Goal: Task Accomplishment & Management: Use online tool/utility

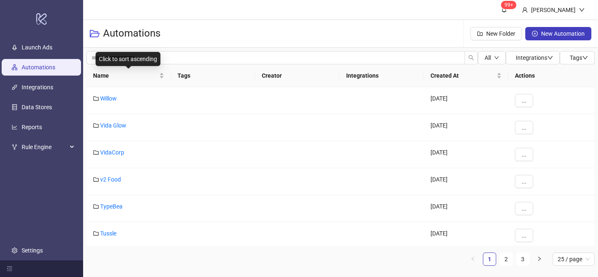
click at [162, 72] on div "Name" at bounding box center [128, 75] width 71 height 9
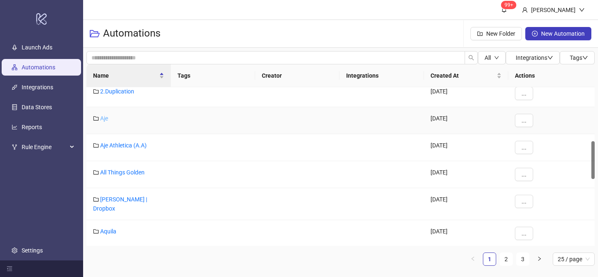
click at [105, 121] on link "Aje" at bounding box center [104, 118] width 8 height 7
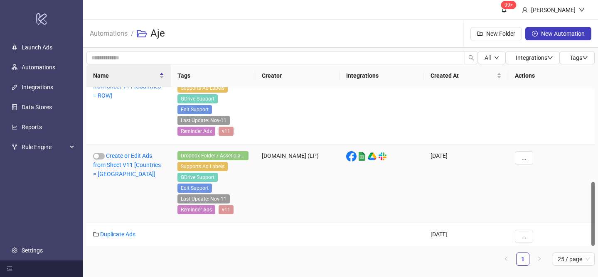
scroll to position [233, 0]
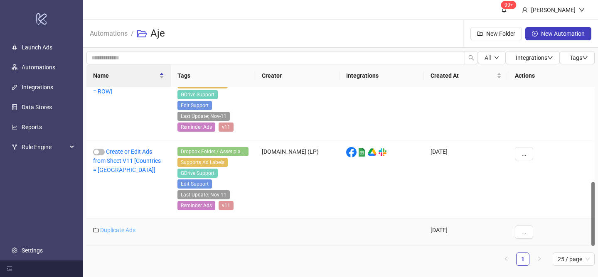
click at [130, 230] on link "Duplicate Ads" at bounding box center [117, 230] width 35 height 7
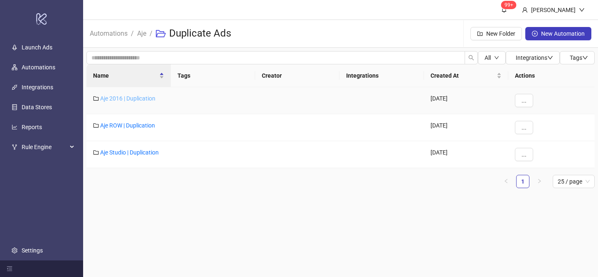
click at [140, 97] on link "Aje 2016 | Duplication" at bounding box center [127, 98] width 55 height 7
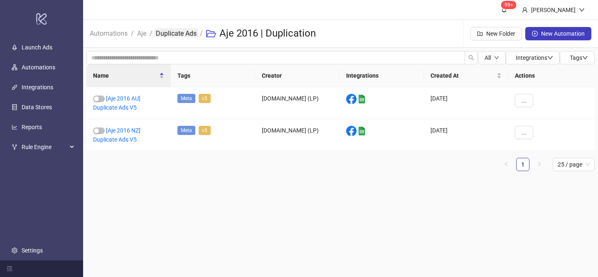
click at [180, 35] on link "Duplicate Ads" at bounding box center [176, 32] width 44 height 9
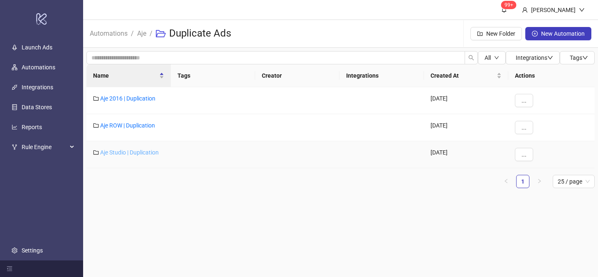
click at [143, 153] on link "Aje Studio | Duplication" at bounding box center [129, 152] width 59 height 7
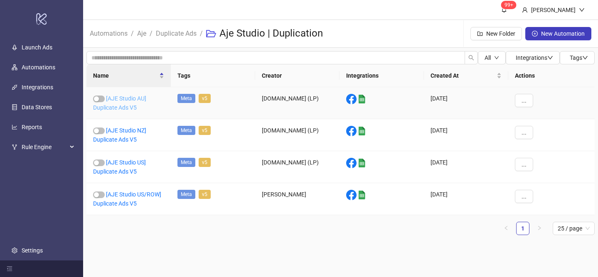
click at [131, 97] on link "[AJE Studio AU] Duplicate Ads V5" at bounding box center [119, 103] width 53 height 16
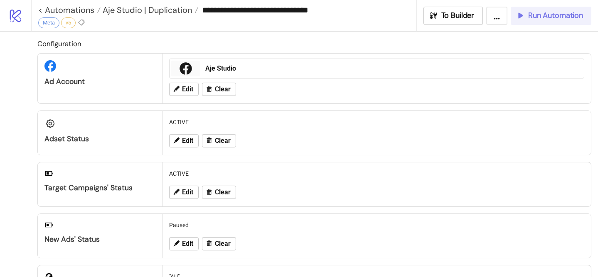
click at [535, 17] on span "Run Automation" at bounding box center [555, 16] width 55 height 10
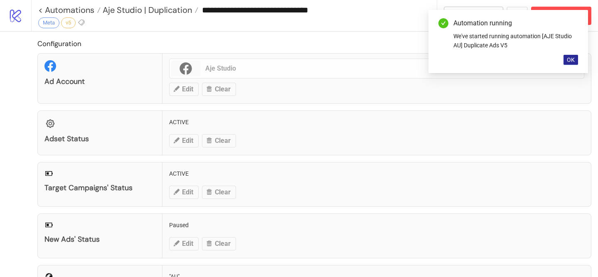
click at [571, 62] on span "OK" at bounding box center [571, 60] width 8 height 7
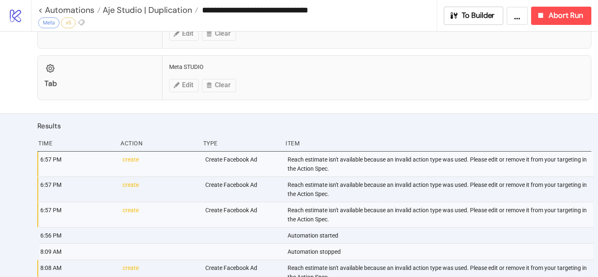
scroll to position [351, 0]
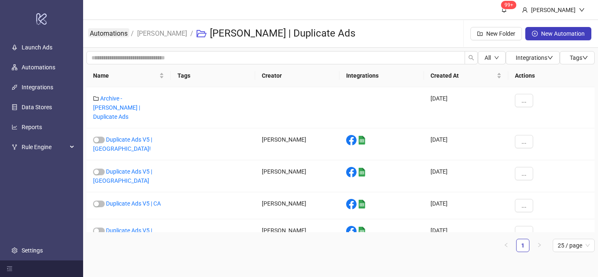
click at [114, 31] on link "Automations" at bounding box center [108, 32] width 41 height 9
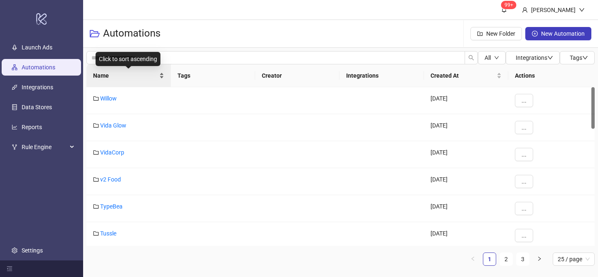
click at [164, 71] on div "Name" at bounding box center [128, 75] width 71 height 9
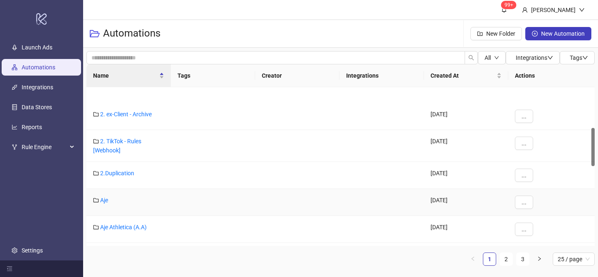
scroll to position [183, 0]
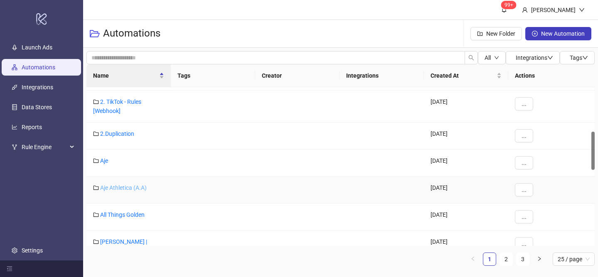
click at [124, 188] on link "Aje Athletica (A.A)" at bounding box center [123, 188] width 47 height 7
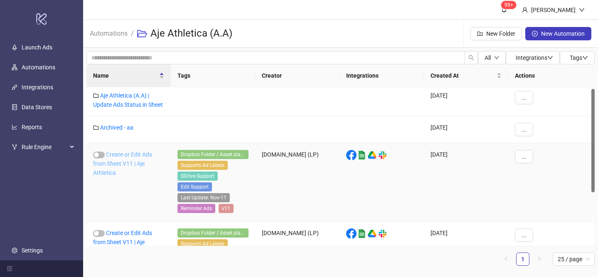
scroll to position [2, 0]
click at [126, 165] on link "Create or Edit Ads from Sheet V11 | Aje Athletica" at bounding box center [122, 164] width 59 height 25
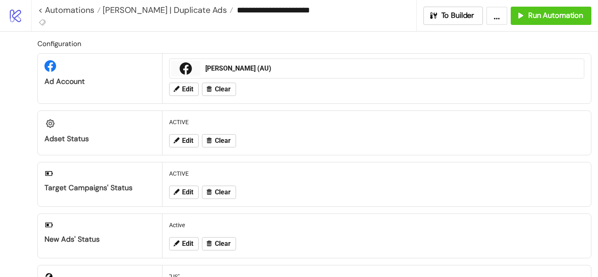
type input "**********"
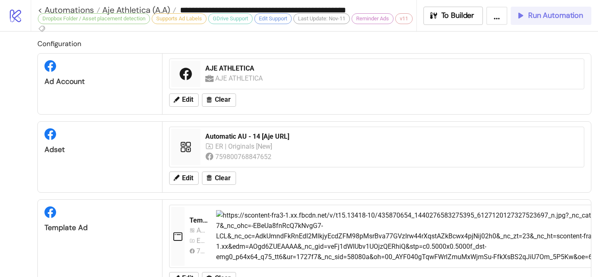
click at [541, 17] on span "Run Automation" at bounding box center [555, 16] width 55 height 10
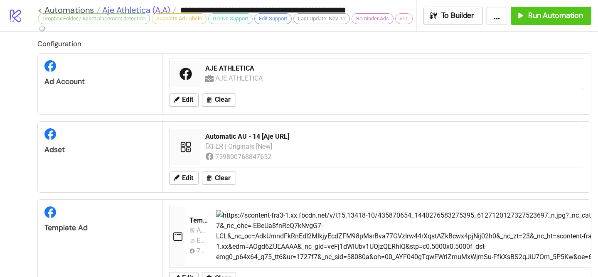
click at [150, 7] on span "Aje Athletica (A.A)" at bounding box center [135, 10] width 70 height 11
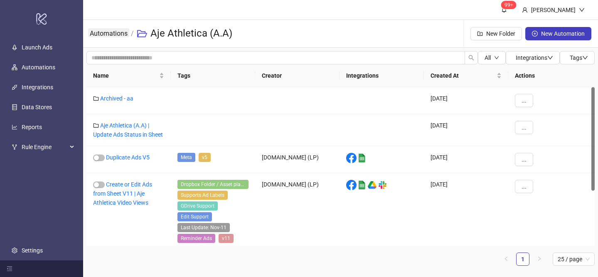
click at [117, 32] on link "Automations" at bounding box center [108, 32] width 41 height 9
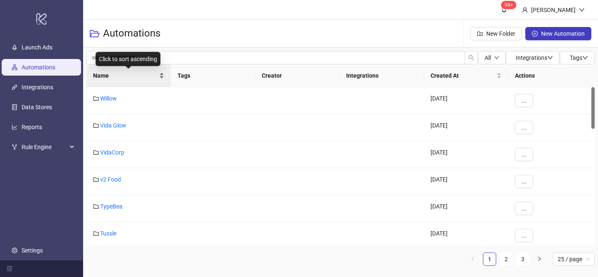
click at [158, 71] on div "Name" at bounding box center [128, 75] width 71 height 9
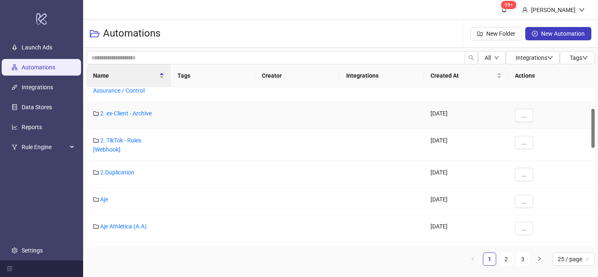
scroll to position [158, 0]
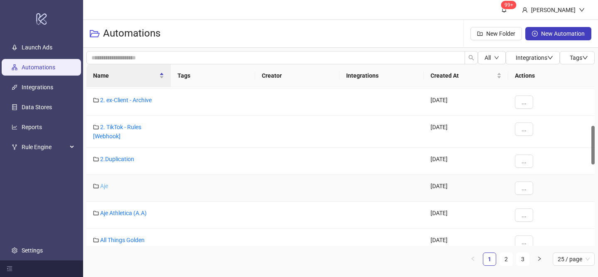
click at [103, 187] on link "Aje" at bounding box center [104, 186] width 8 height 7
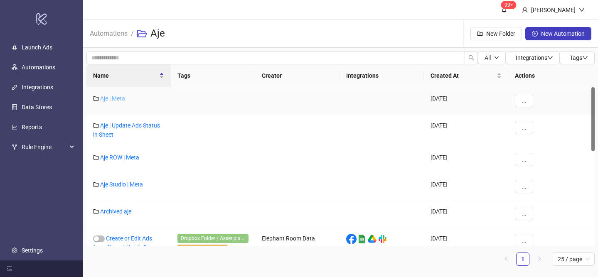
click at [115, 98] on link "Aje | Meta" at bounding box center [112, 98] width 25 height 7
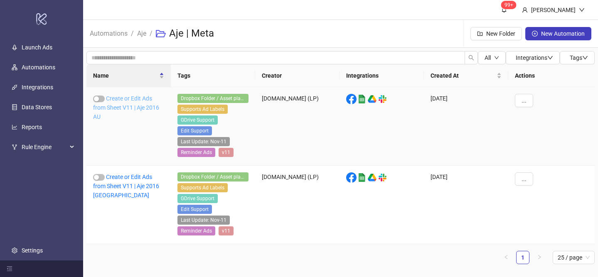
click at [133, 106] on link "Create or Edit Ads from Sheet V11 | Aje 2016 AU" at bounding box center [126, 107] width 66 height 25
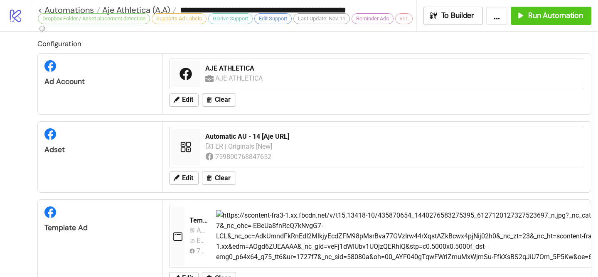
type input "**********"
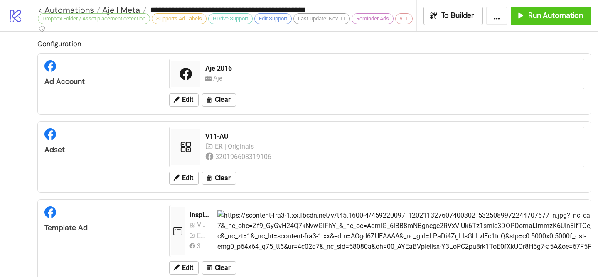
scroll to position [4, 0]
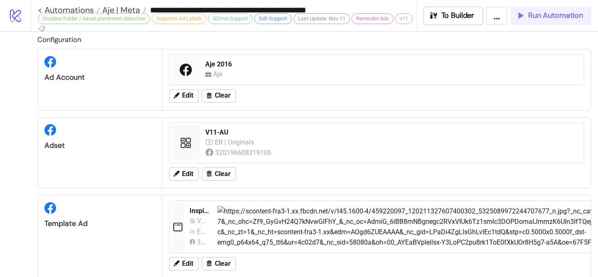
click at [532, 12] on span "Run Automation" at bounding box center [555, 16] width 55 height 10
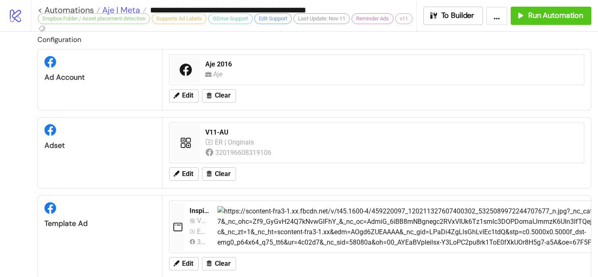
click at [135, 10] on span "Aje | Meta" at bounding box center [120, 10] width 40 height 11
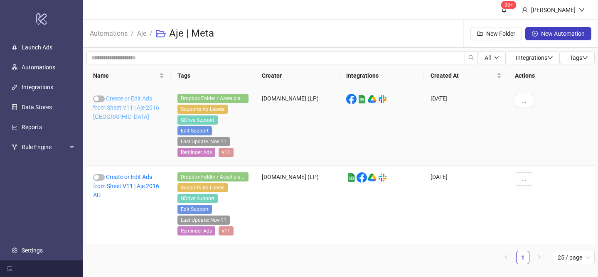
click at [140, 108] on link "Create or Edit Ads from Sheet V11 | Aje 2016 NZ" at bounding box center [126, 107] width 66 height 25
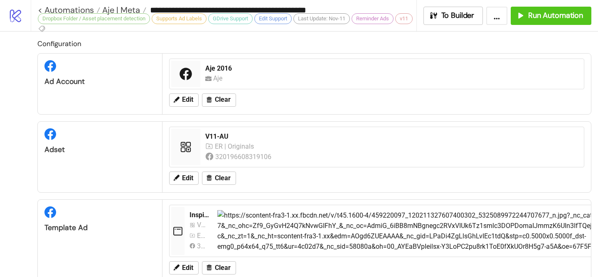
type input "**********"
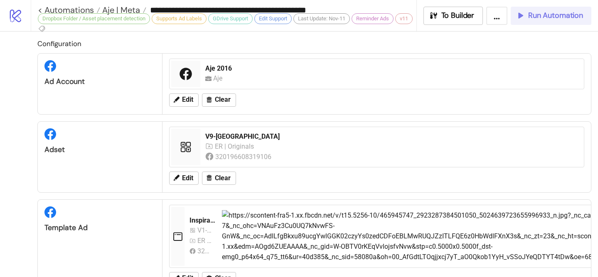
click at [553, 17] on span "Run Automation" at bounding box center [555, 16] width 55 height 10
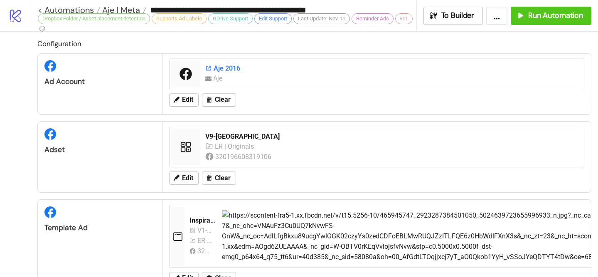
scroll to position [7, 0]
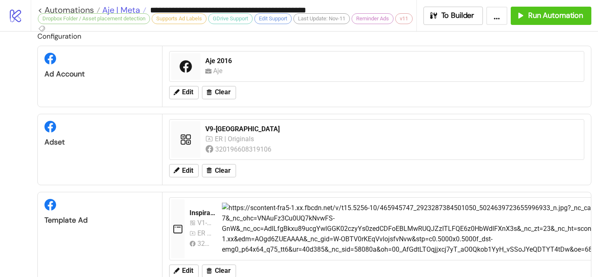
click at [129, 10] on span "Aje | Meta" at bounding box center [120, 10] width 40 height 11
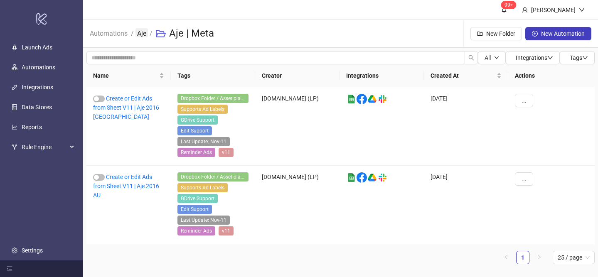
click at [140, 33] on link "Aje" at bounding box center [142, 32] width 12 height 9
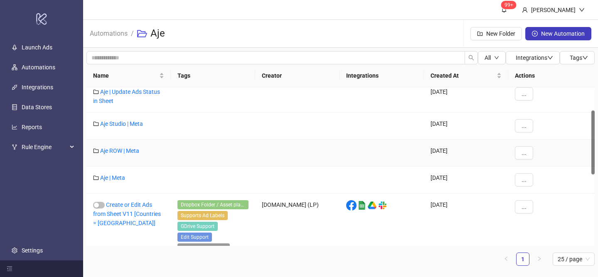
scroll to position [56, 0]
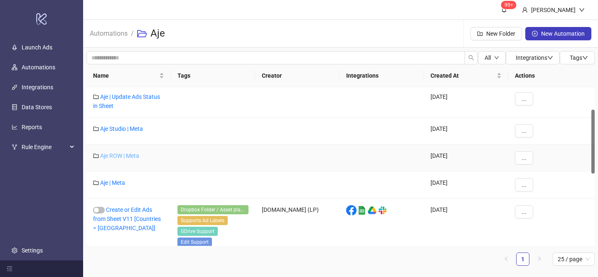
click at [129, 153] on link "Aje ROW | Meta" at bounding box center [119, 156] width 39 height 7
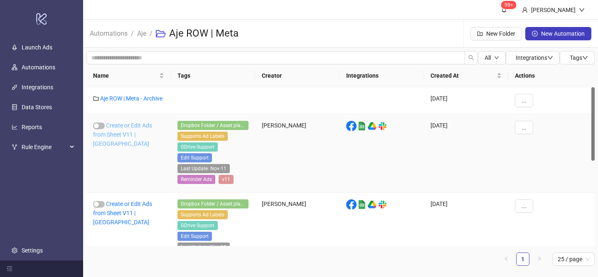
click at [138, 126] on link "Create or Edit Ads from Sheet V11 | [GEOGRAPHIC_DATA]" at bounding box center [122, 134] width 59 height 25
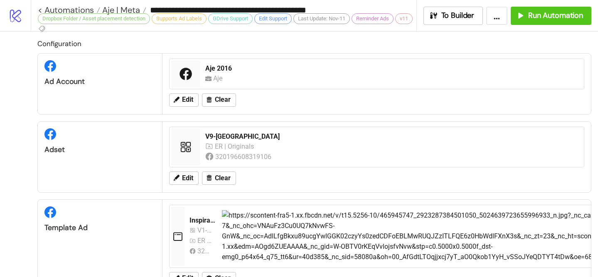
type input "**********"
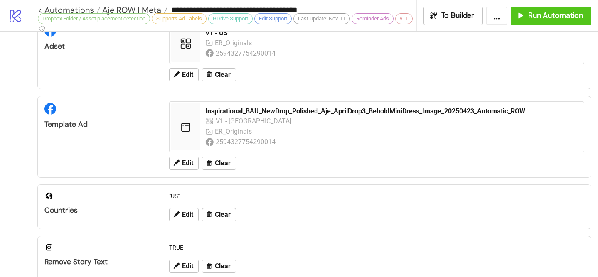
scroll to position [427, 0]
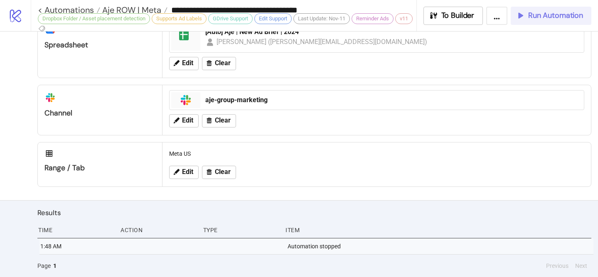
click at [542, 15] on span "Run Automation" at bounding box center [555, 16] width 55 height 10
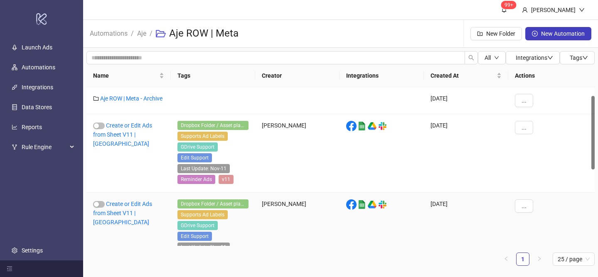
scroll to position [22, 0]
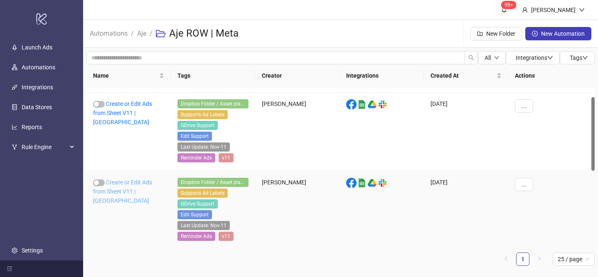
click at [129, 189] on link "Create or Edit Ads from Sheet V11 | [GEOGRAPHIC_DATA]" at bounding box center [122, 191] width 59 height 25
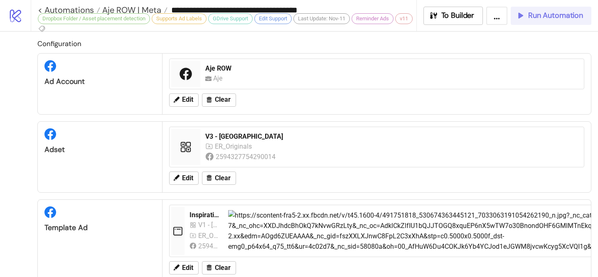
click at [521, 21] on button "Run Automation" at bounding box center [551, 16] width 81 height 18
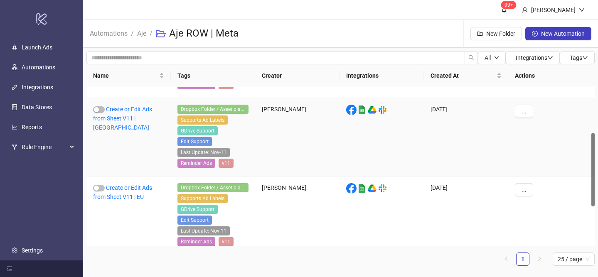
scroll to position [174, 0]
click at [131, 123] on div "Create or Edit Ads from Sheet V11 | EU" at bounding box center [128, 137] width 84 height 79
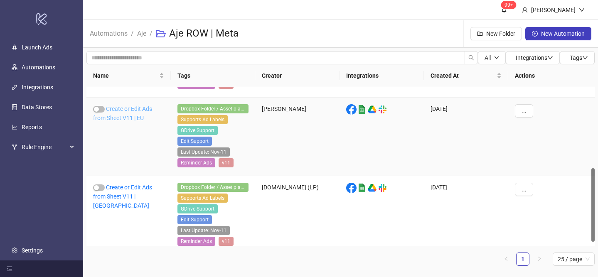
click at [136, 114] on link "Create or Edit Ads from Sheet V11 | EU" at bounding box center [122, 114] width 59 height 16
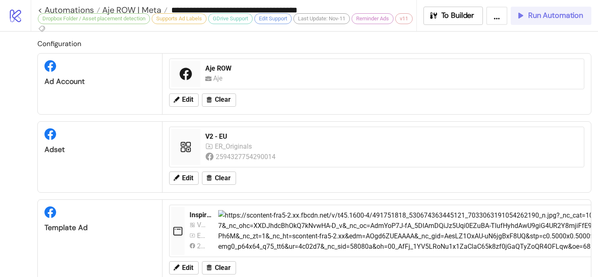
click at [548, 13] on span "Run Automation" at bounding box center [555, 16] width 55 height 10
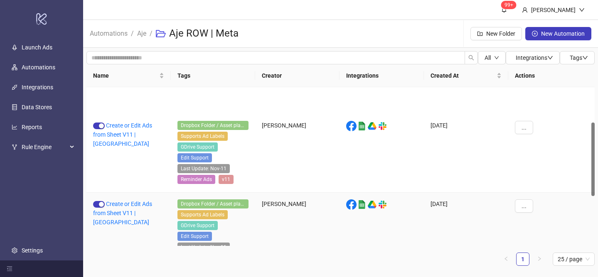
scroll to position [183, 0]
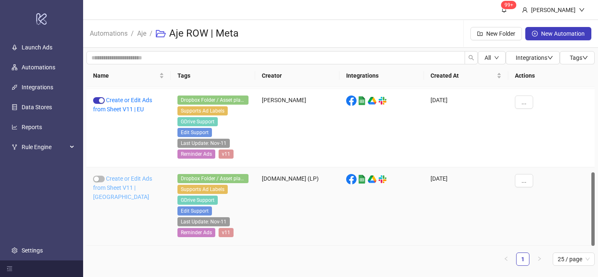
click at [141, 184] on div "Create or Edit Ads from Sheet V11 | [GEOGRAPHIC_DATA]" at bounding box center [128, 207] width 84 height 79
click at [144, 183] on div "Create or Edit Ads from Sheet V11 | [GEOGRAPHIC_DATA]" at bounding box center [128, 207] width 84 height 79
click at [145, 176] on link "Create or Edit Ads from Sheet V11 | [GEOGRAPHIC_DATA]" at bounding box center [122, 187] width 59 height 25
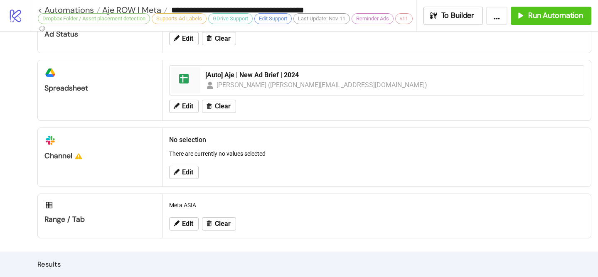
scroll to position [435, 0]
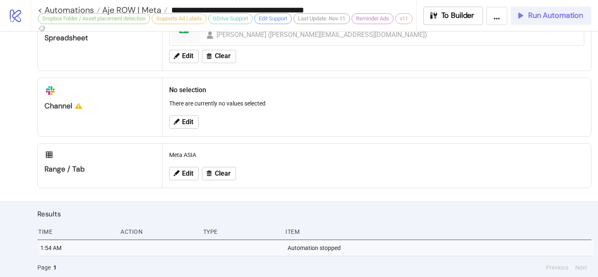
click at [558, 14] on span "Run Automation" at bounding box center [555, 16] width 55 height 10
